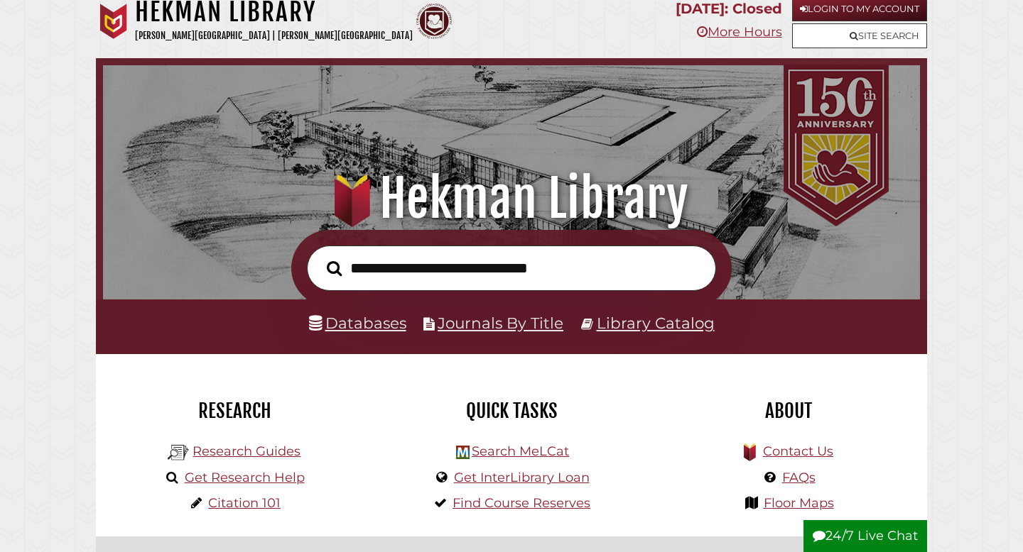
scroll to position [15, 0]
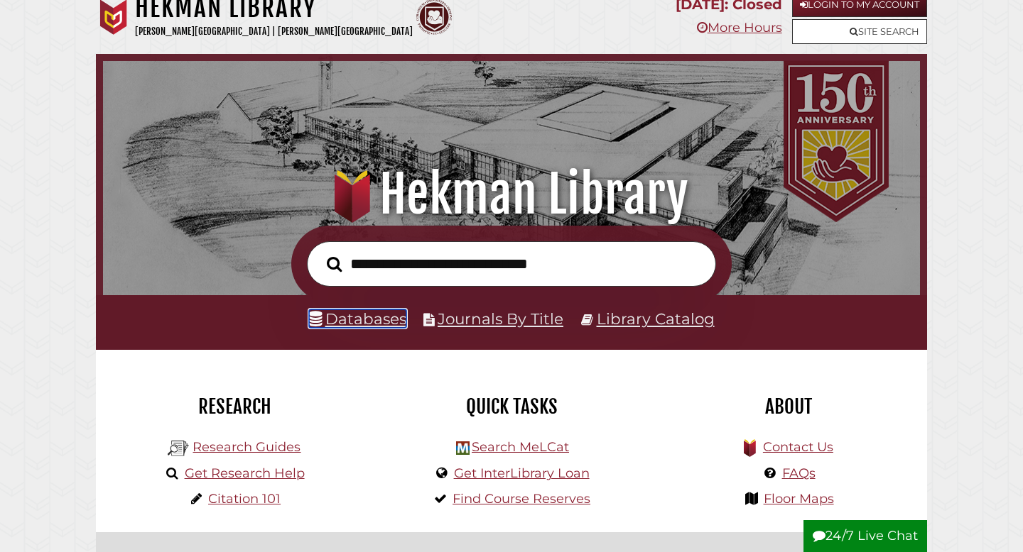
click at [376, 322] on link "Databases" at bounding box center [357, 319] width 97 height 18
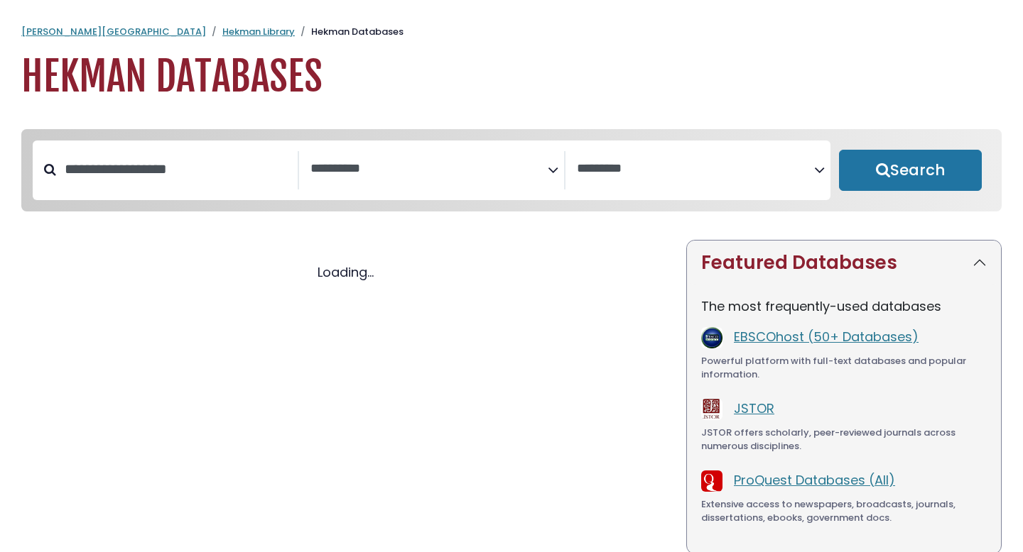
select select "Database Subject Filter"
select select "Database Vendors Filter"
select select "Database Subject Filter"
select select "Database Vendors Filter"
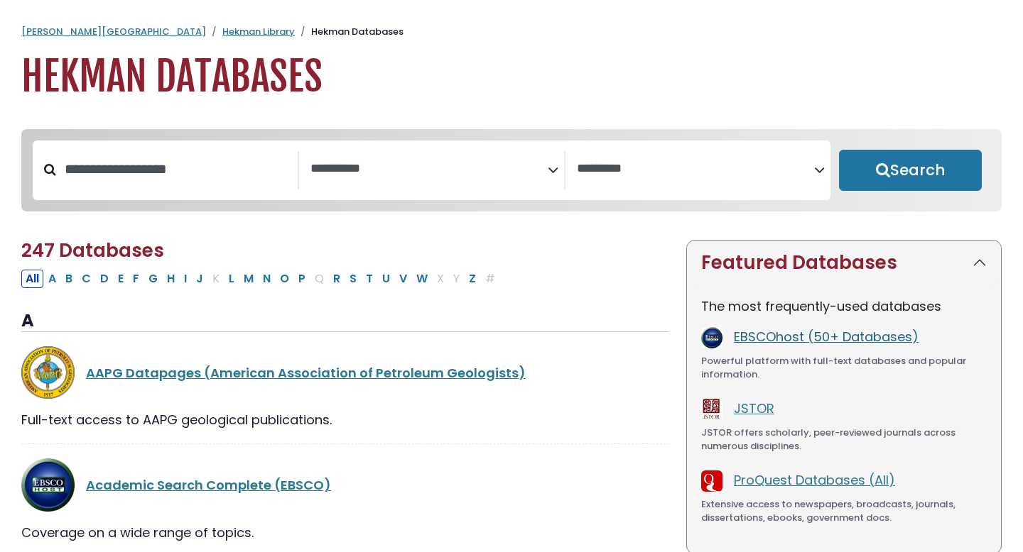
click at [737, 343] on link "EBSCOhost (50+ Databases)" at bounding box center [826, 337] width 185 height 18
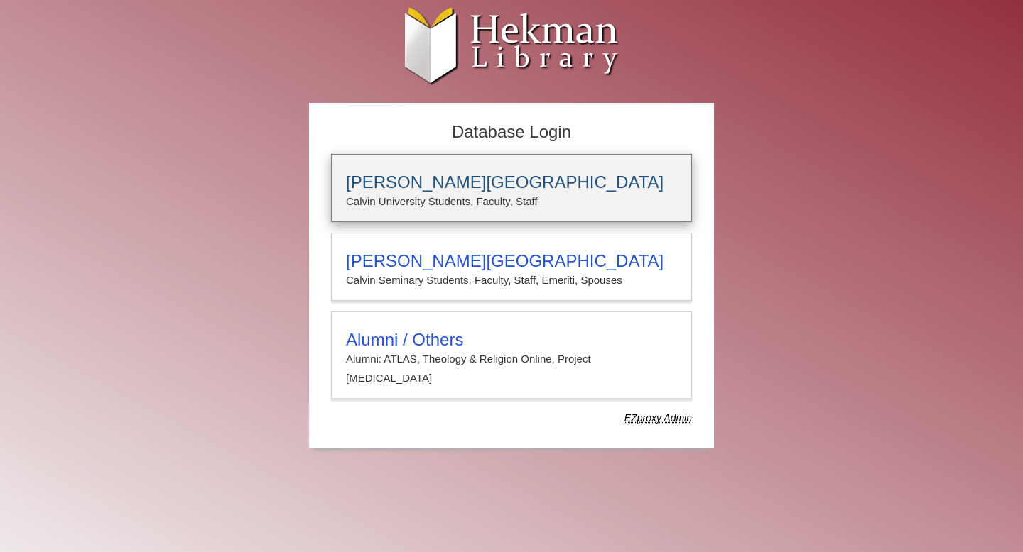
type input "*****"
click at [599, 209] on p "Calvin University Students, Faculty, Staff" at bounding box center [511, 201] width 331 height 18
